Goal: Task Accomplishment & Management: Manage account settings

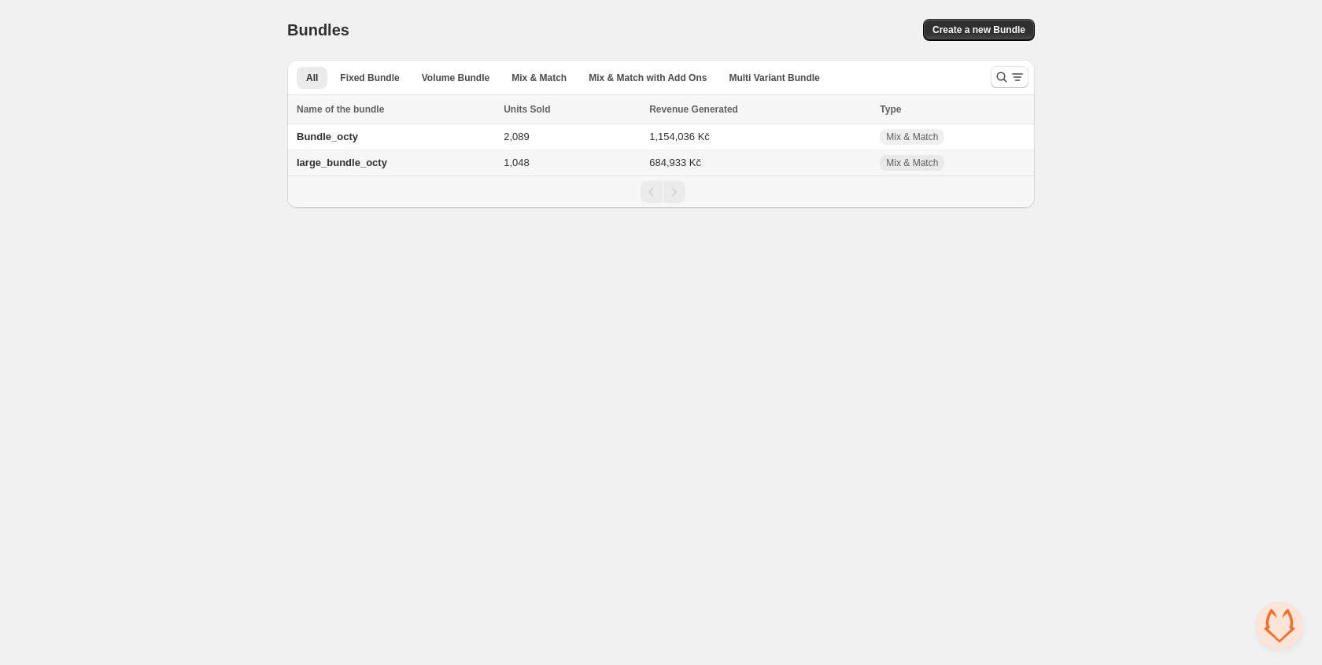
click at [421, 161] on td "large_bundle_octy" at bounding box center [393, 163] width 212 height 26
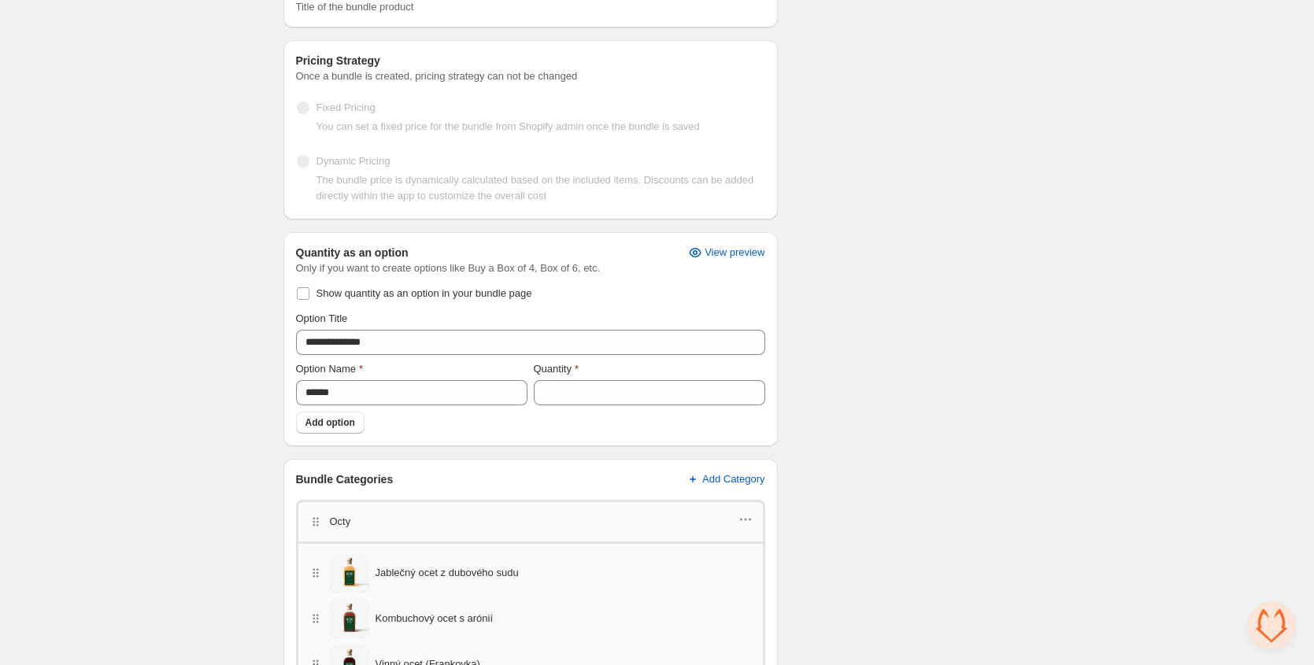
scroll to position [574, 0]
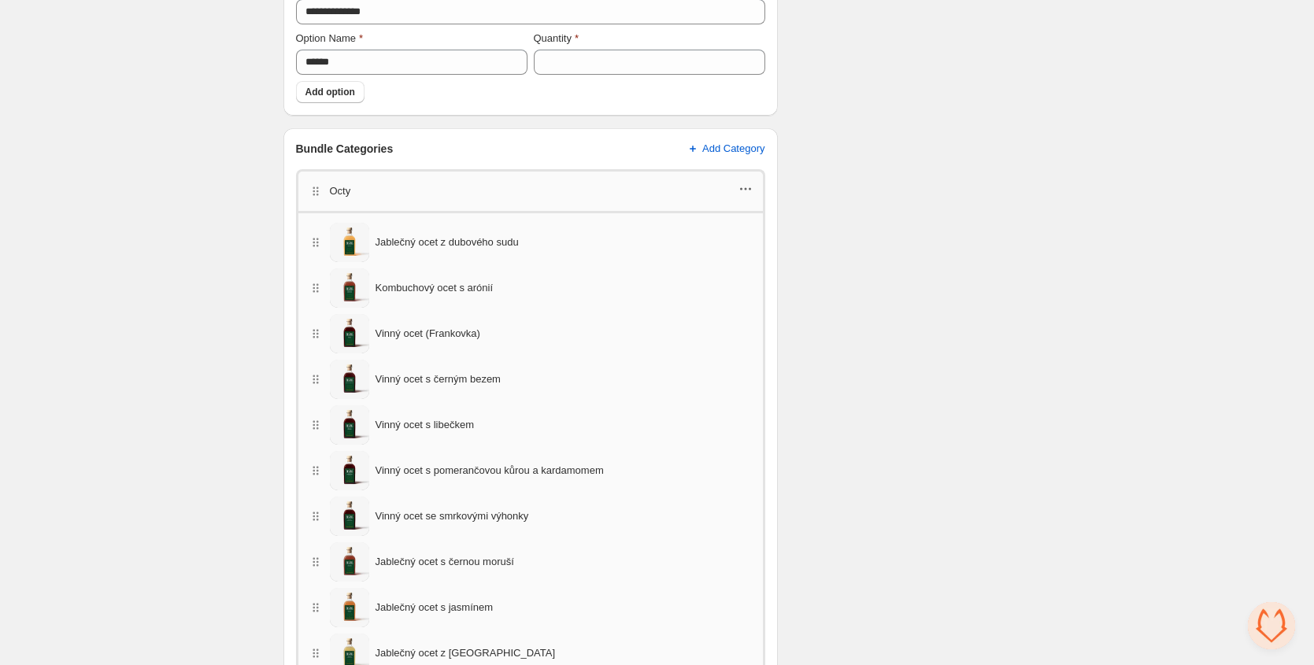
click at [750, 181] on icon "button" at bounding box center [746, 189] width 16 height 16
click at [756, 220] on span "Edit products" at bounding box center [753, 219] width 88 height 16
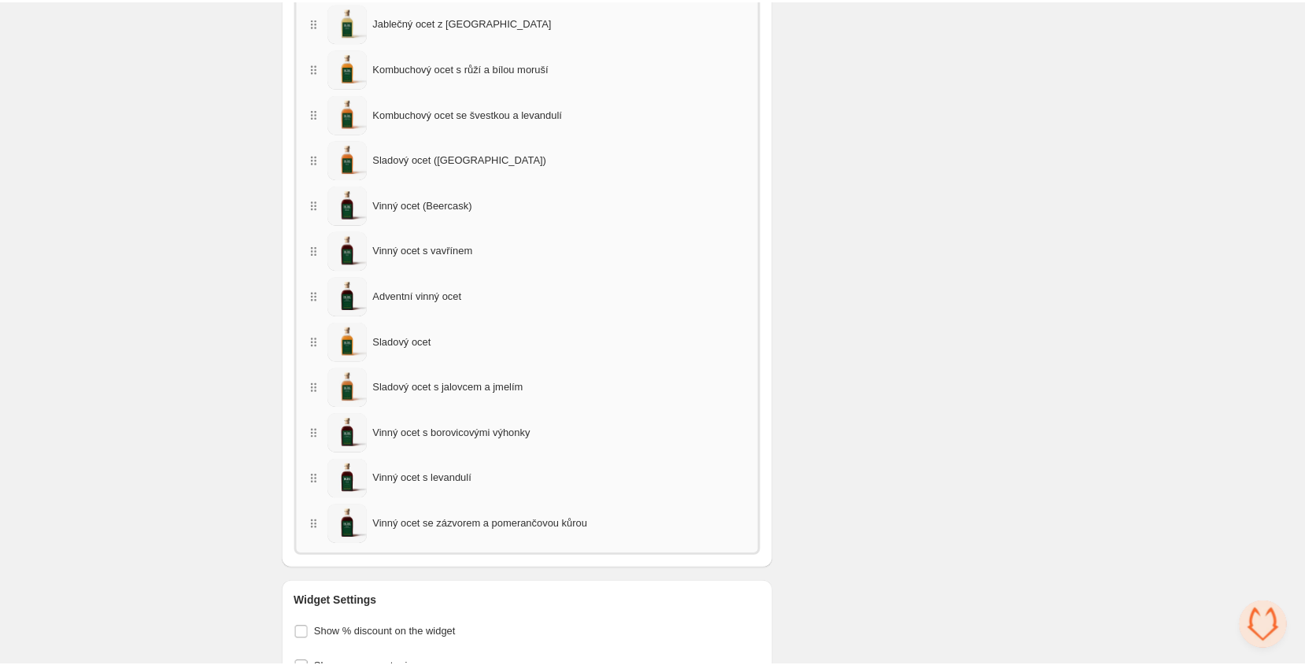
scroll to position [1311, 0]
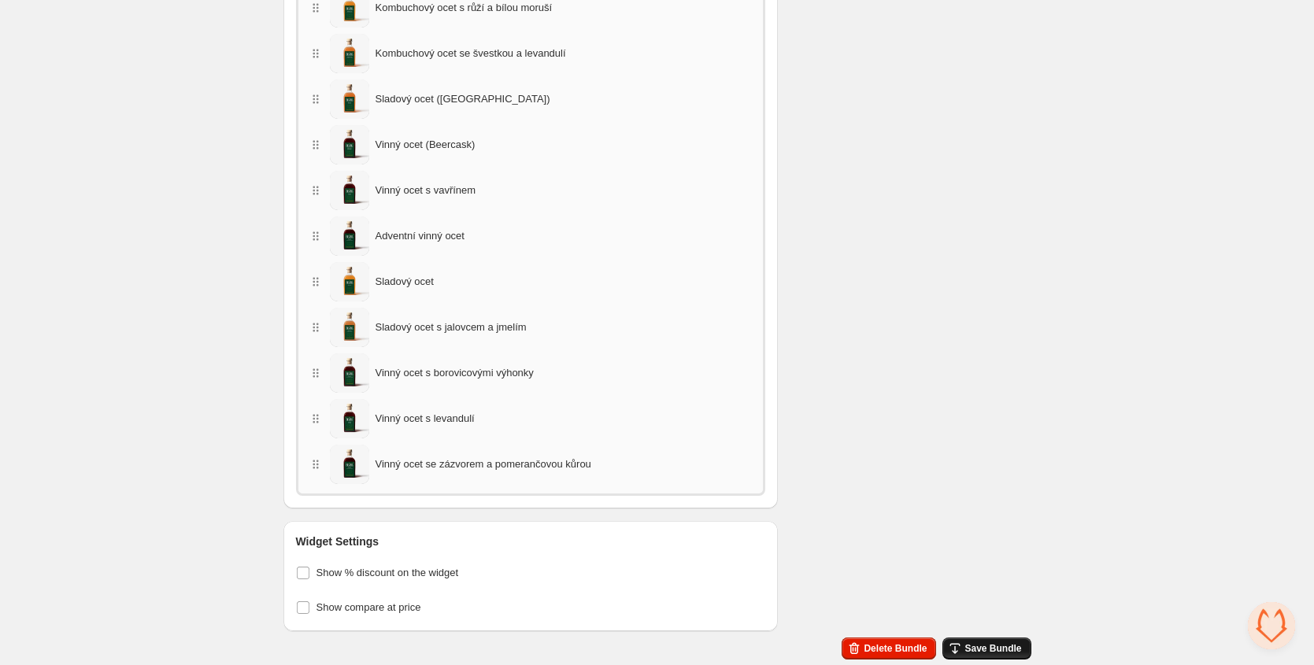
click at [997, 651] on span "Save Bundle" at bounding box center [992, 648] width 57 height 13
